Goal: Navigation & Orientation: Find specific page/section

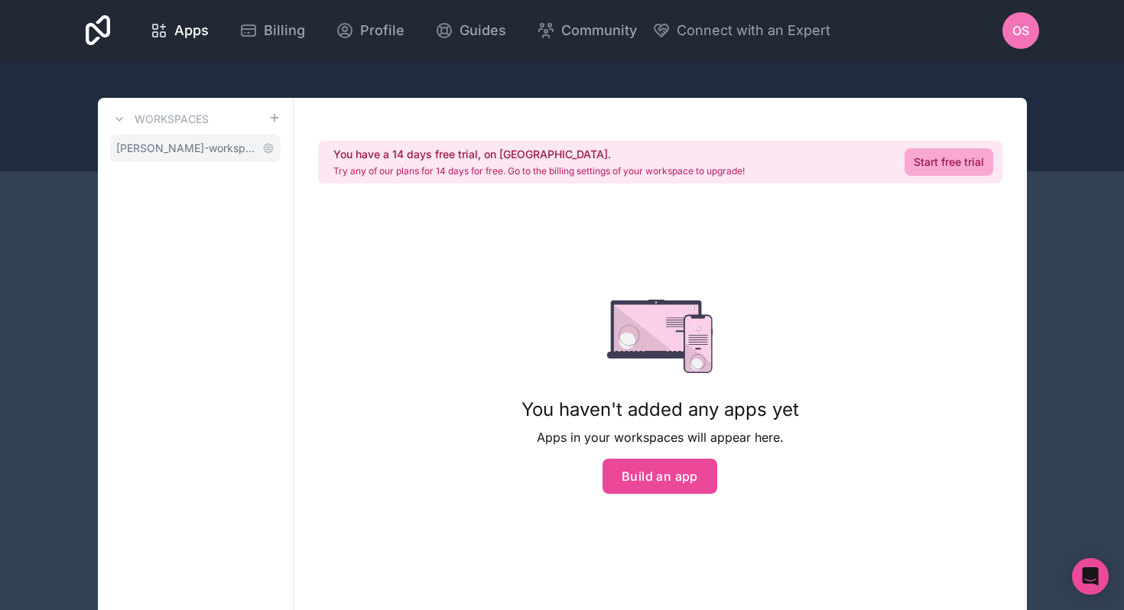
click at [211, 151] on span "[PERSON_NAME]-workspace" at bounding box center [186, 148] width 140 height 15
click at [93, 34] on icon at bounding box center [98, 30] width 25 height 37
click at [1038, 41] on div "OS" at bounding box center [1021, 30] width 37 height 37
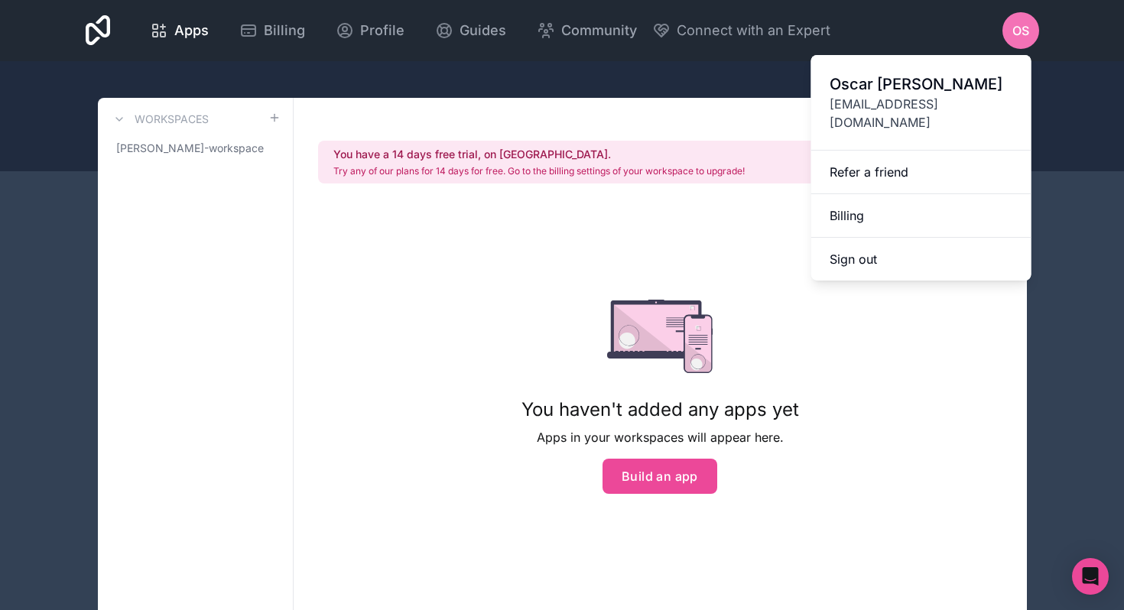
click at [576, 380] on div "You haven't added any apps yet Apps in your workspaces will appear here. Build …" at bounding box center [661, 397] width 278 height 194
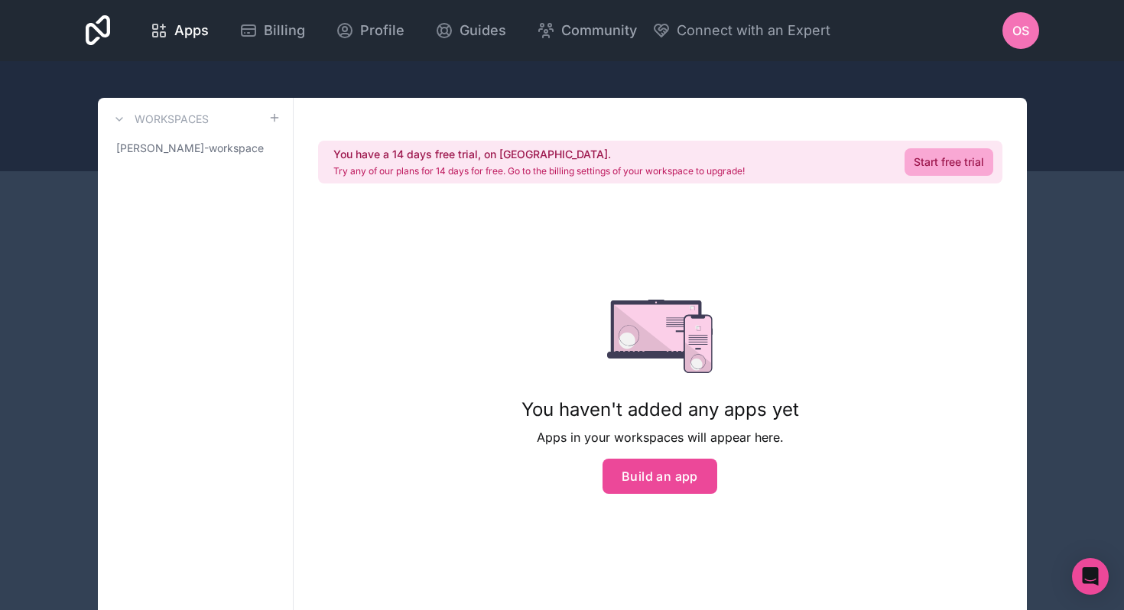
click at [90, 24] on icon at bounding box center [98, 30] width 25 height 31
click at [124, 106] on div "Workspaces [PERSON_NAME]-workspace" at bounding box center [196, 357] width 196 height 519
click at [123, 112] on button at bounding box center [119, 119] width 18 height 18
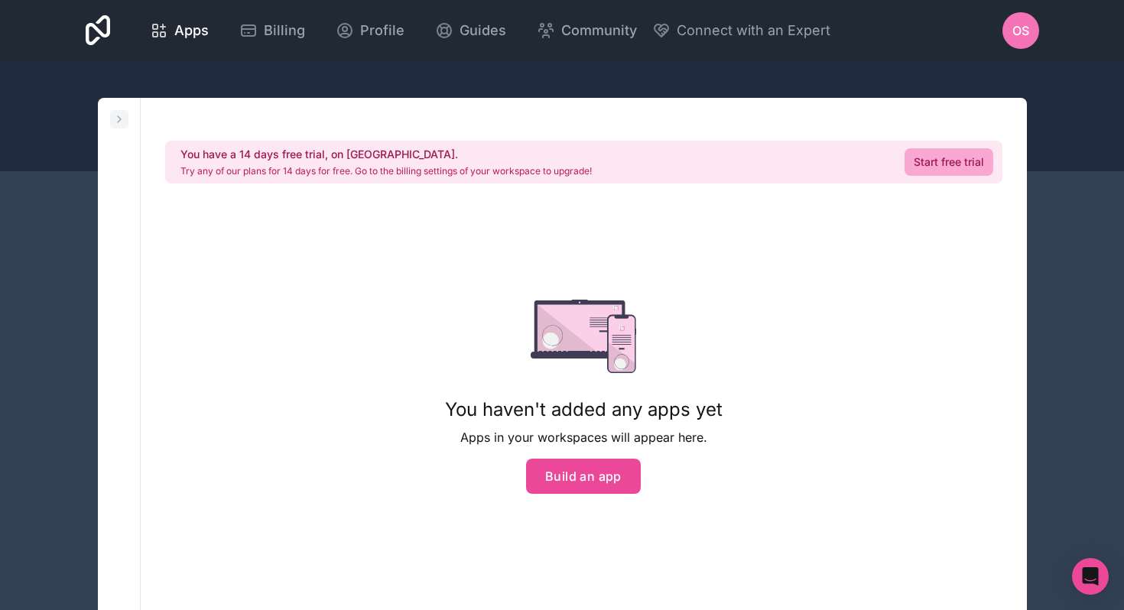
click at [123, 111] on button at bounding box center [119, 119] width 18 height 18
